Goal: Task Accomplishment & Management: Manage account settings

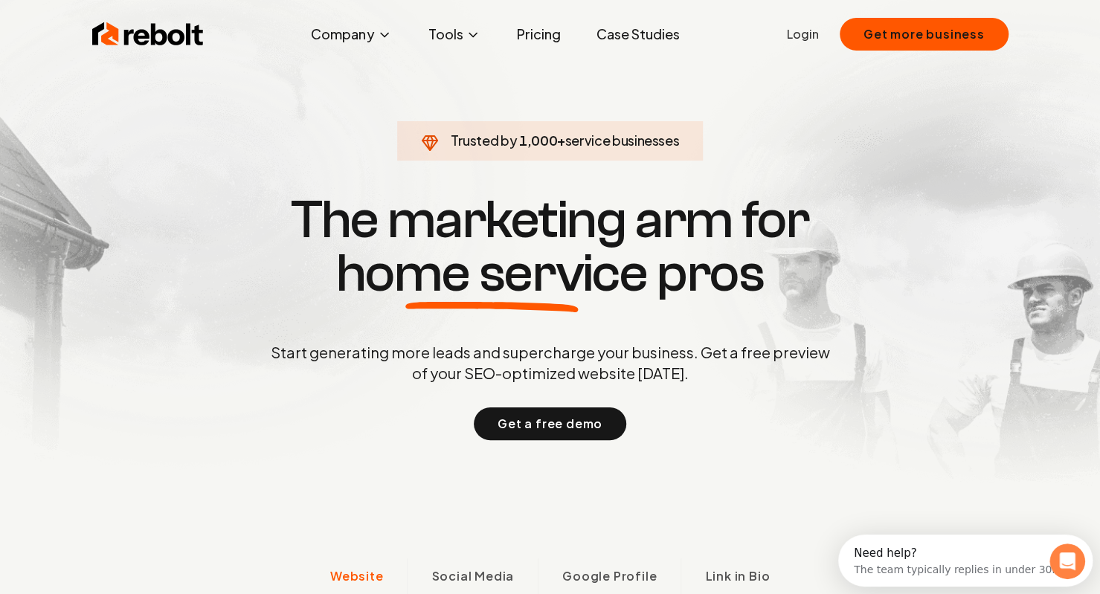
click at [807, 36] on link "Login" at bounding box center [803, 34] width 32 height 18
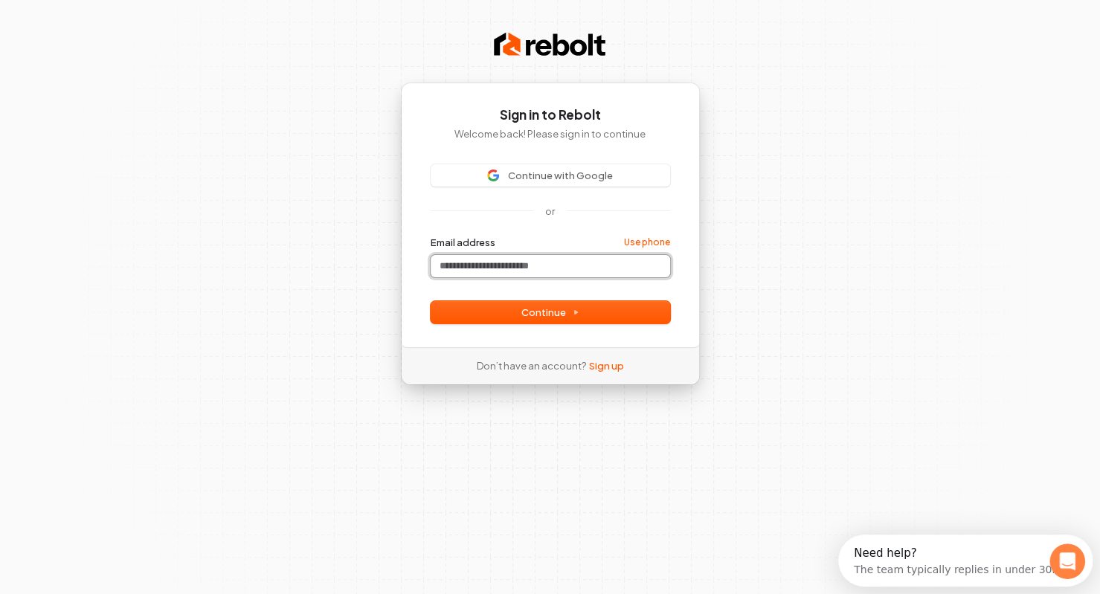
click at [464, 274] on input "Email address" at bounding box center [549, 266] width 239 height 22
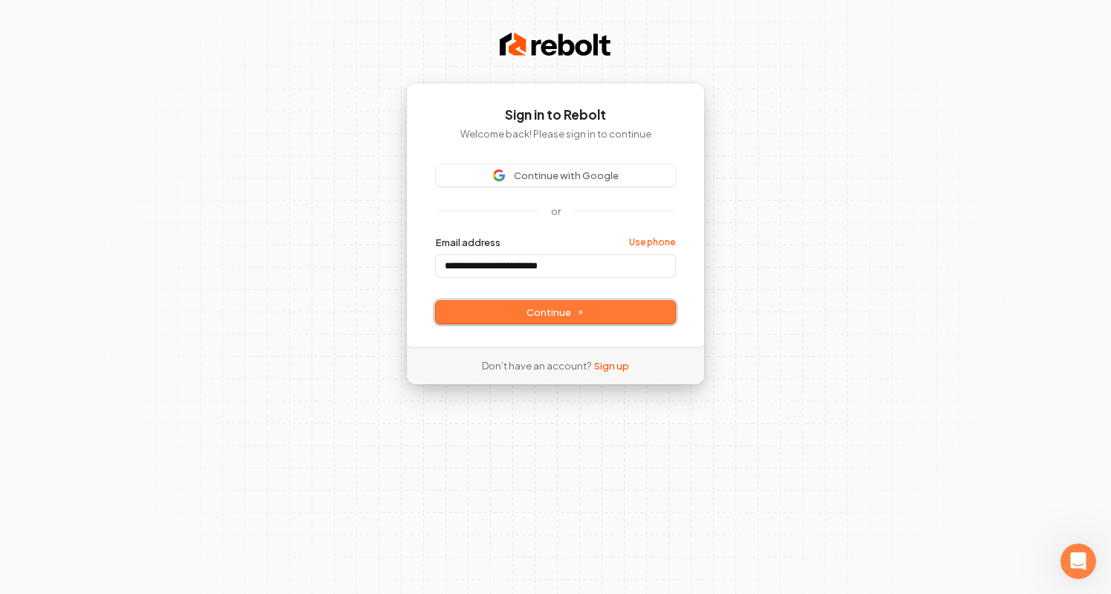
click at [552, 310] on span "Continue" at bounding box center [555, 312] width 58 height 13
type input "**********"
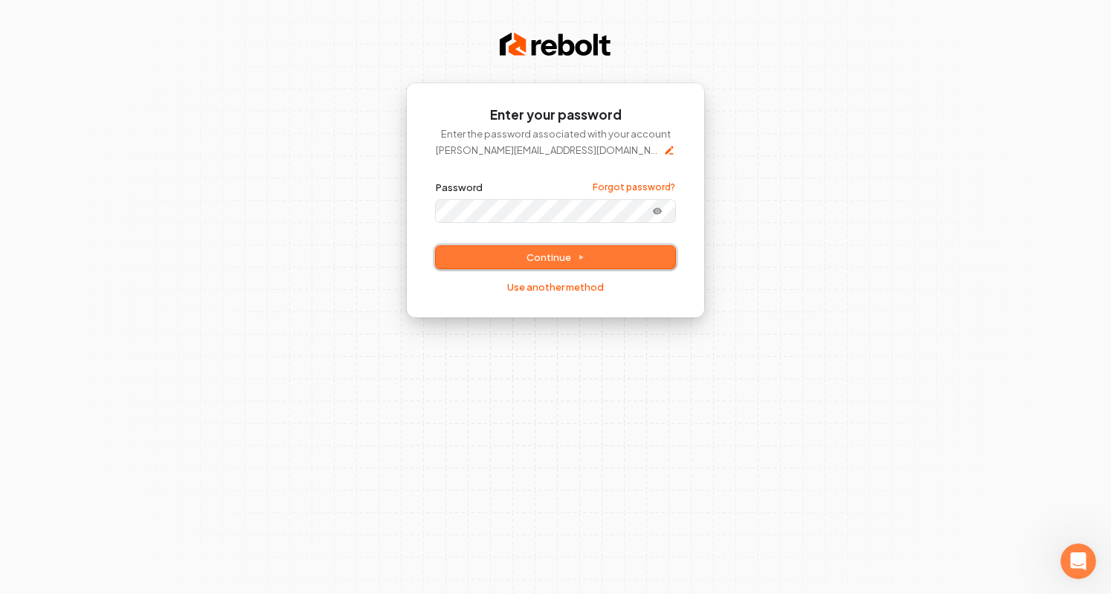
click at [450, 261] on button "Continue" at bounding box center [555, 257] width 239 height 22
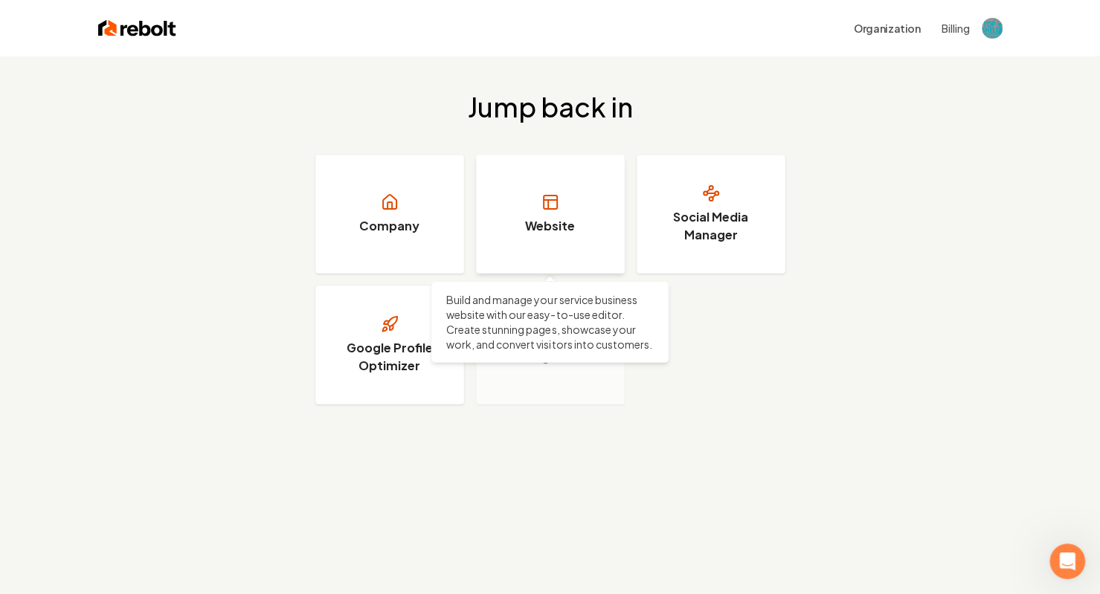
click at [550, 213] on link "Website" at bounding box center [550, 214] width 149 height 119
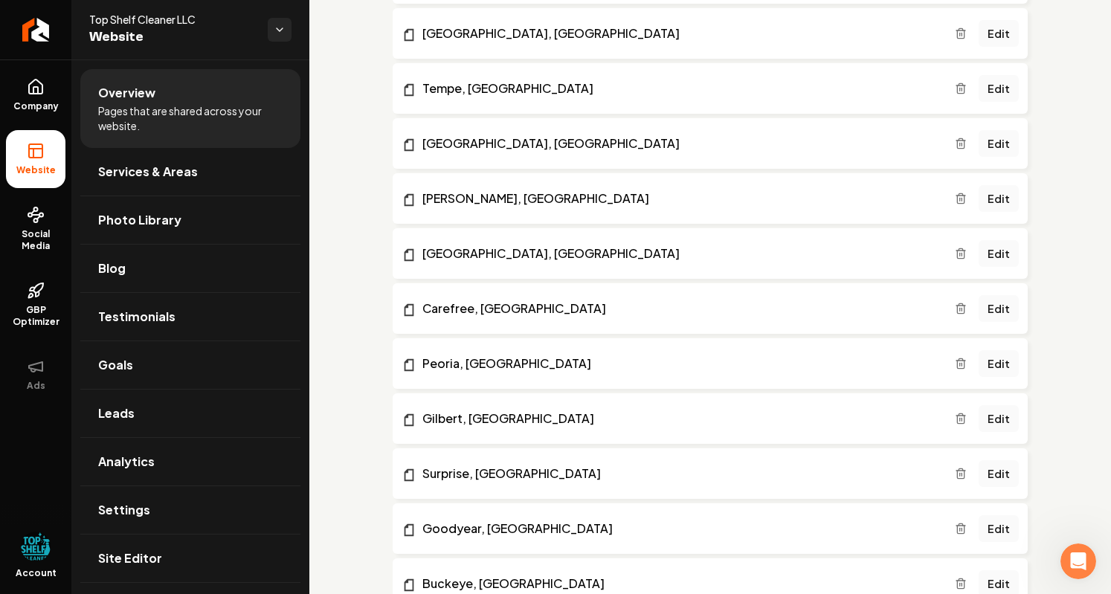
scroll to position [1760, 0]
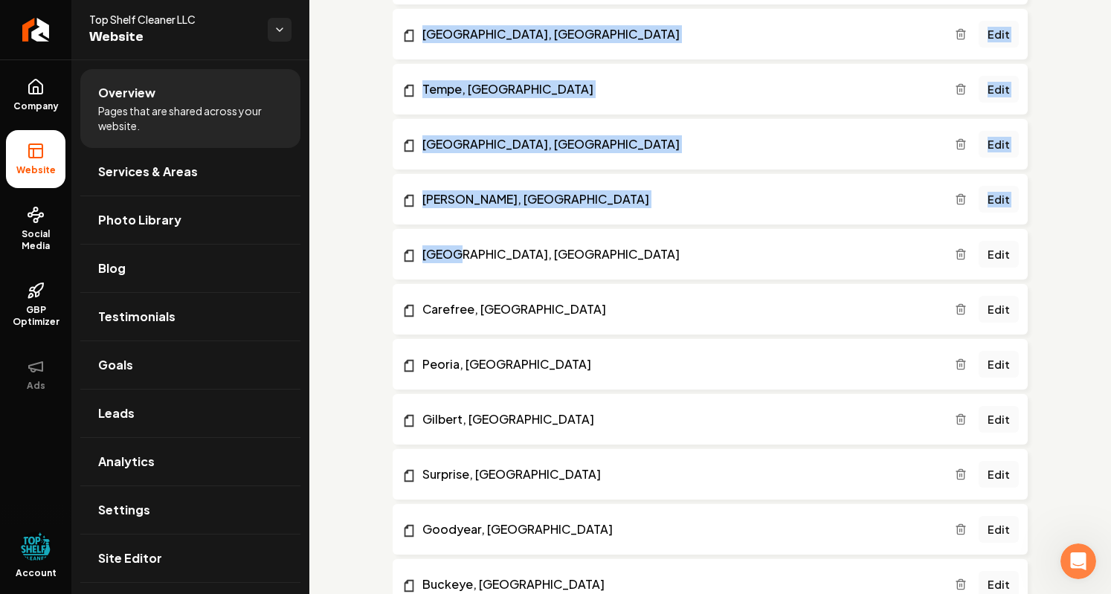
drag, startPoint x: 456, startPoint y: 264, endPoint x: 425, endPoint y: 51, distance: 215.0
click at [880, 314] on link "Carefree, [GEOGRAPHIC_DATA]" at bounding box center [677, 309] width 553 height 18
click at [158, 565] on link "Site Editor" at bounding box center [190, 559] width 220 height 48
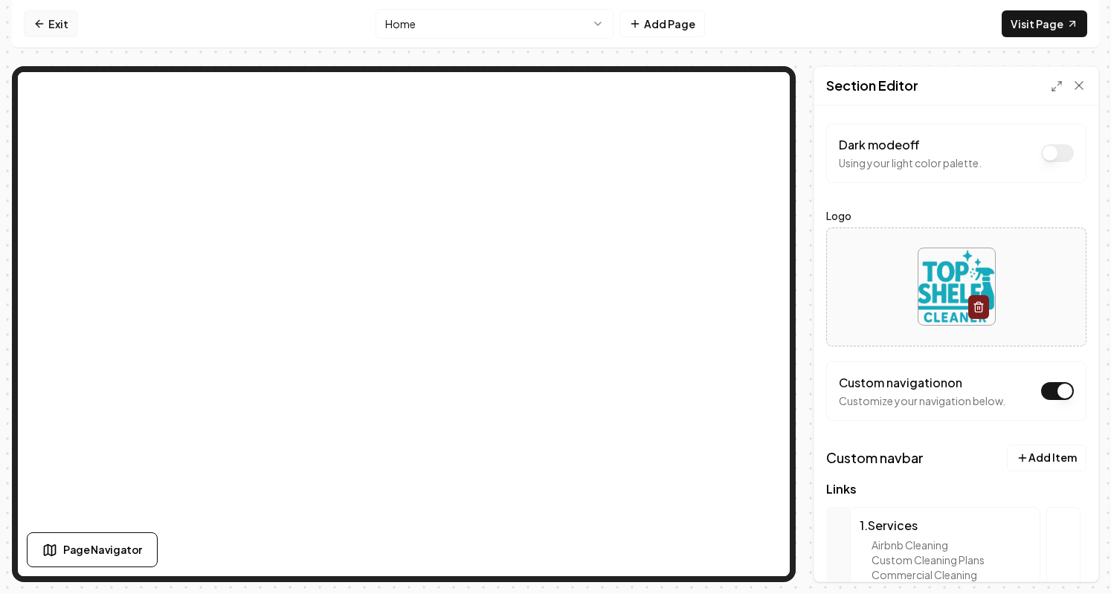
click at [40, 22] on icon at bounding box center [39, 24] width 12 height 12
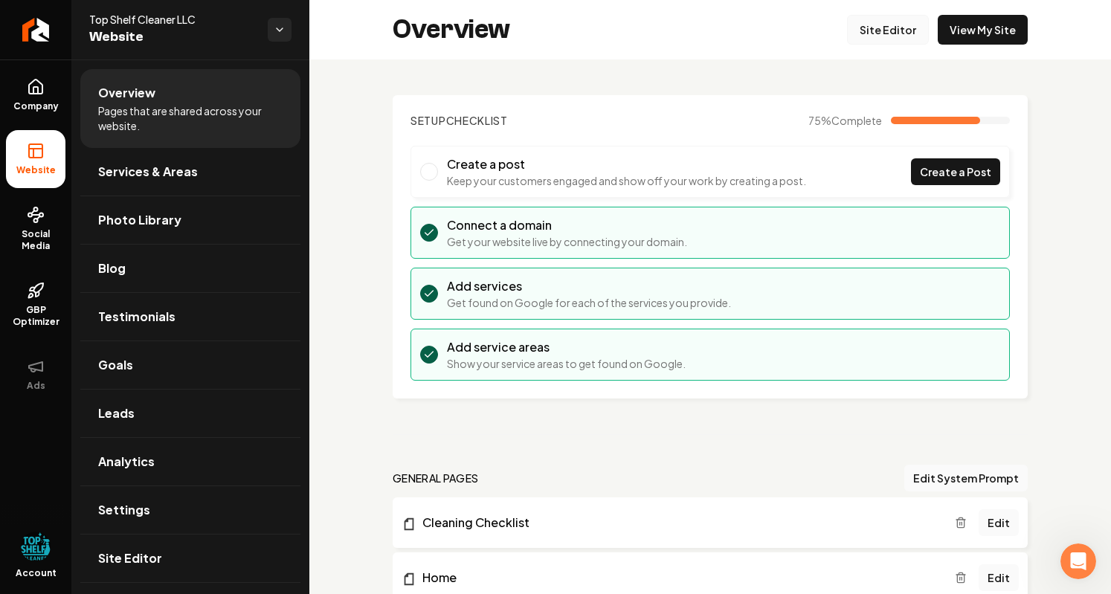
click at [877, 32] on link "Site Editor" at bounding box center [888, 30] width 82 height 30
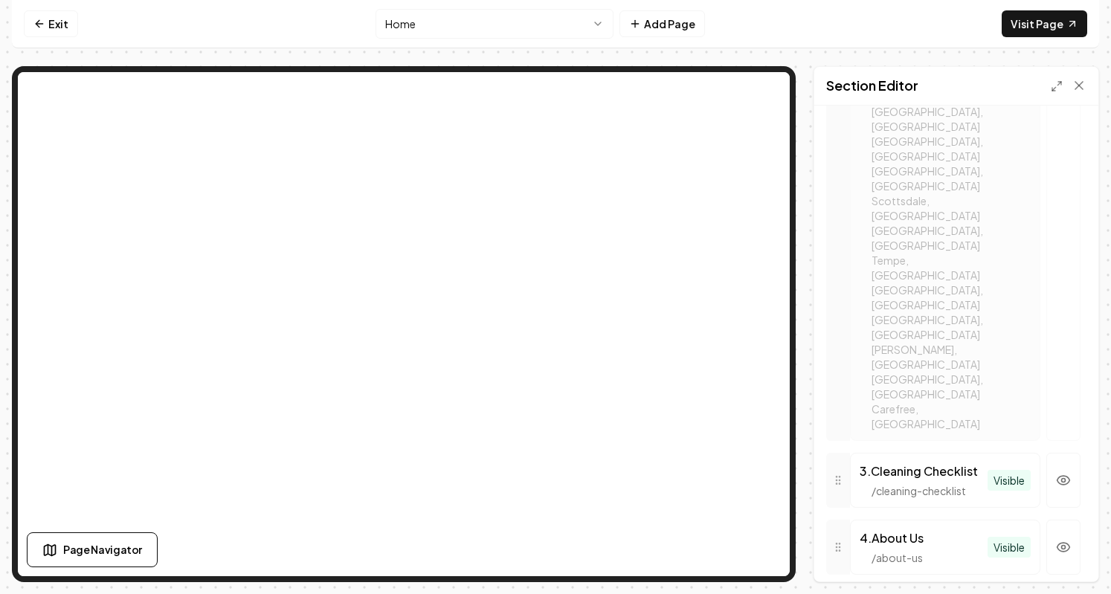
scroll to position [1097, 0]
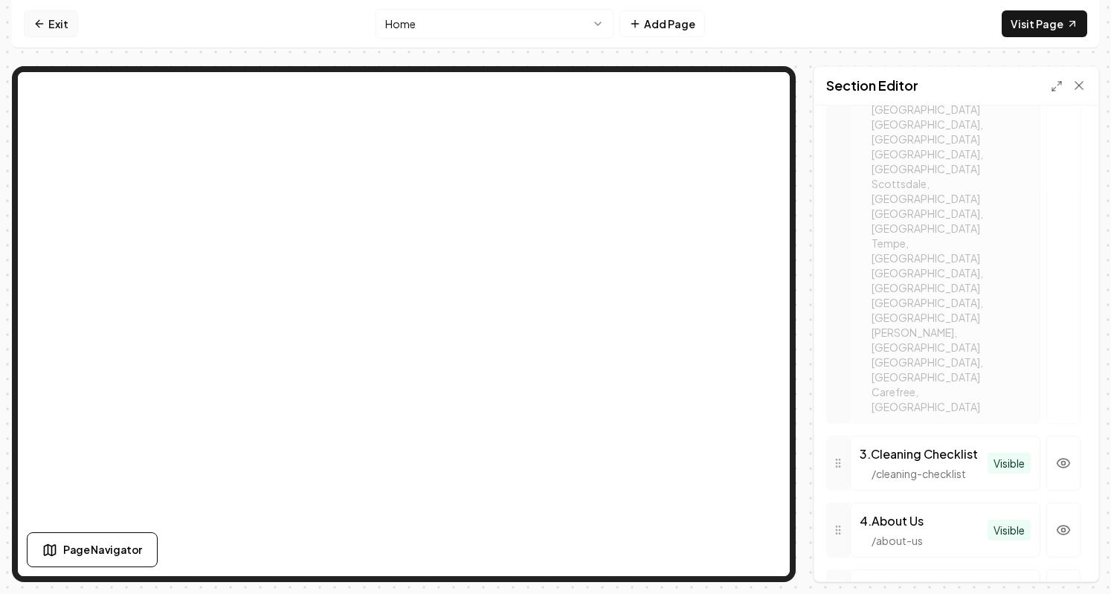
click at [52, 25] on link "Exit" at bounding box center [51, 23] width 54 height 27
